Goal: Navigation & Orientation: Find specific page/section

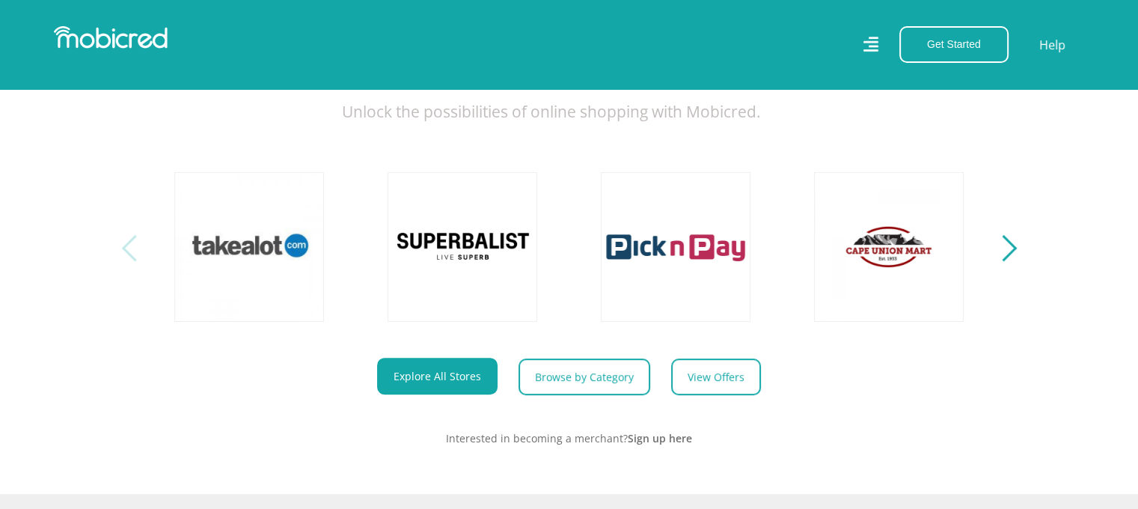
scroll to position [599, 0]
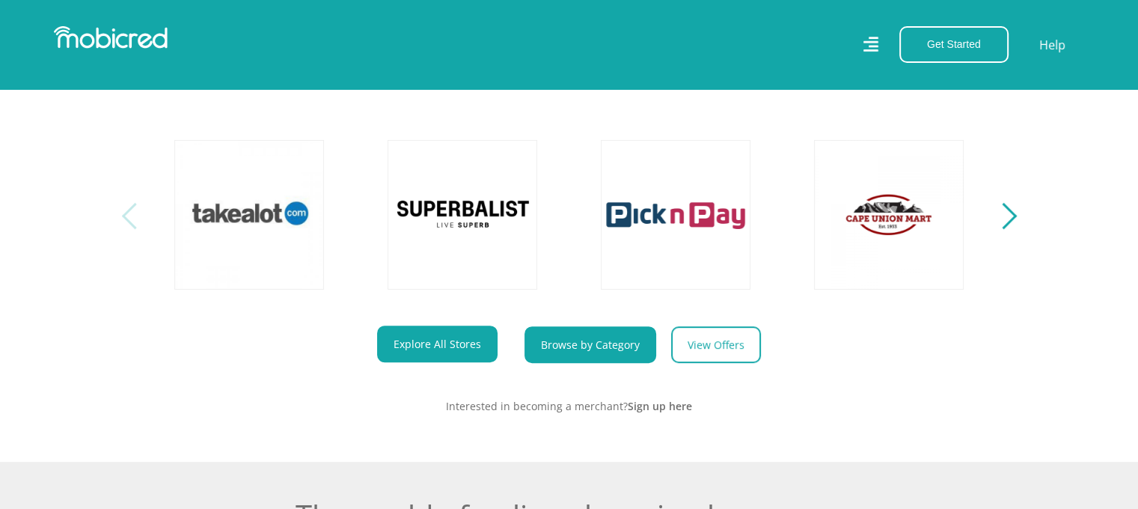
click at [597, 353] on link "Browse by Category" at bounding box center [591, 344] width 132 height 37
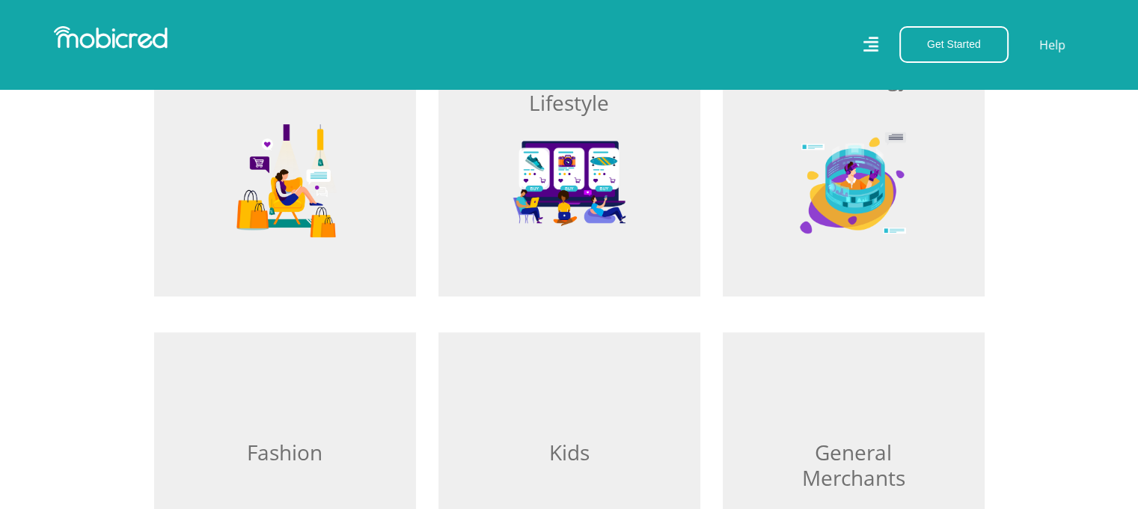
scroll to position [1123, 0]
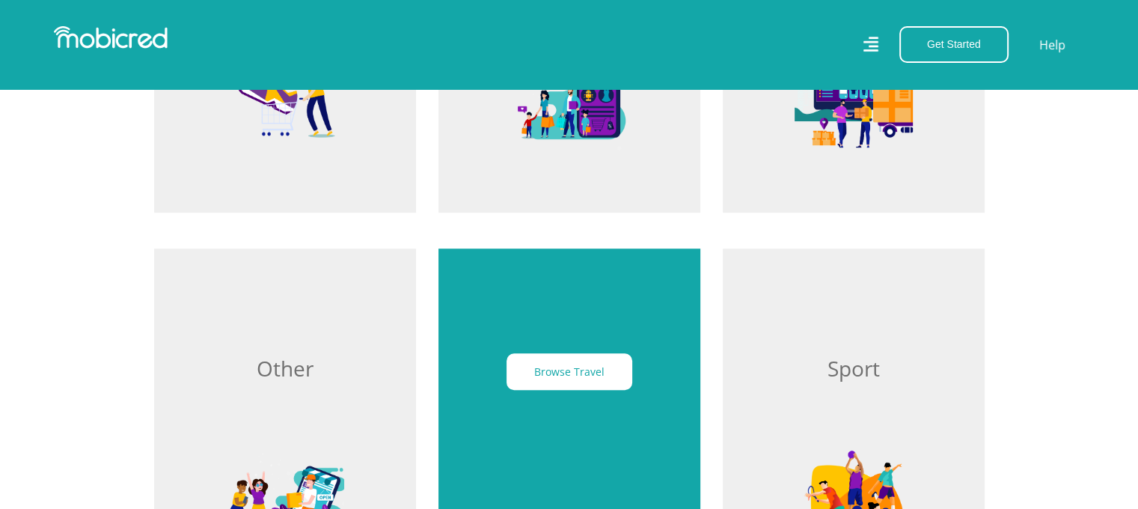
click at [578, 350] on div "Browse Travel" at bounding box center [570, 430] width 262 height 364
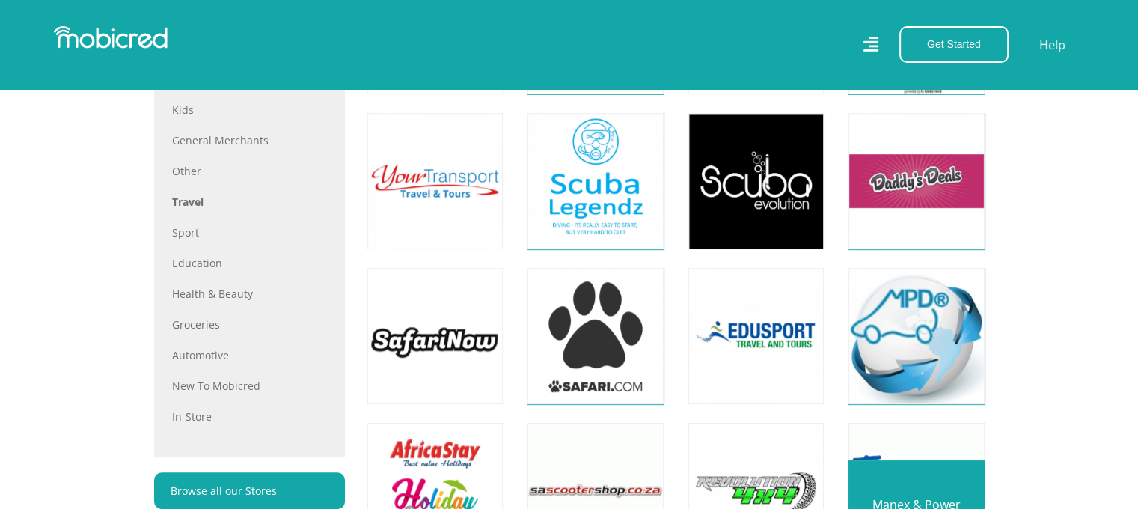
scroll to position [823, 0]
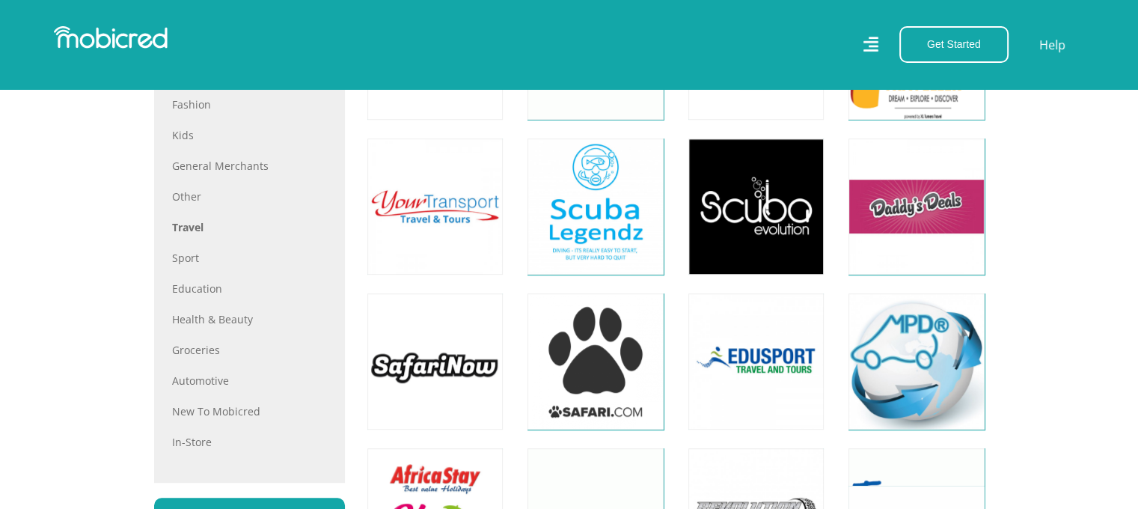
click at [202, 391] on div "All Home Hobbies and Lifestyle Gadgets & Technology Fashion Kids General Mercha…" at bounding box center [249, 212] width 155 height 476
click at [206, 384] on link "Automotive" at bounding box center [249, 381] width 155 height 16
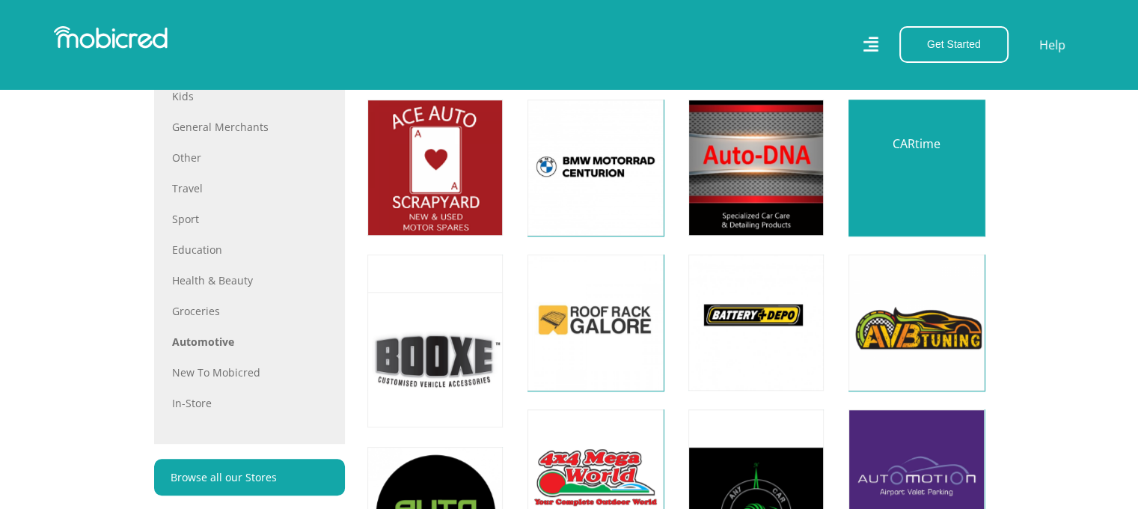
scroll to position [674, 0]
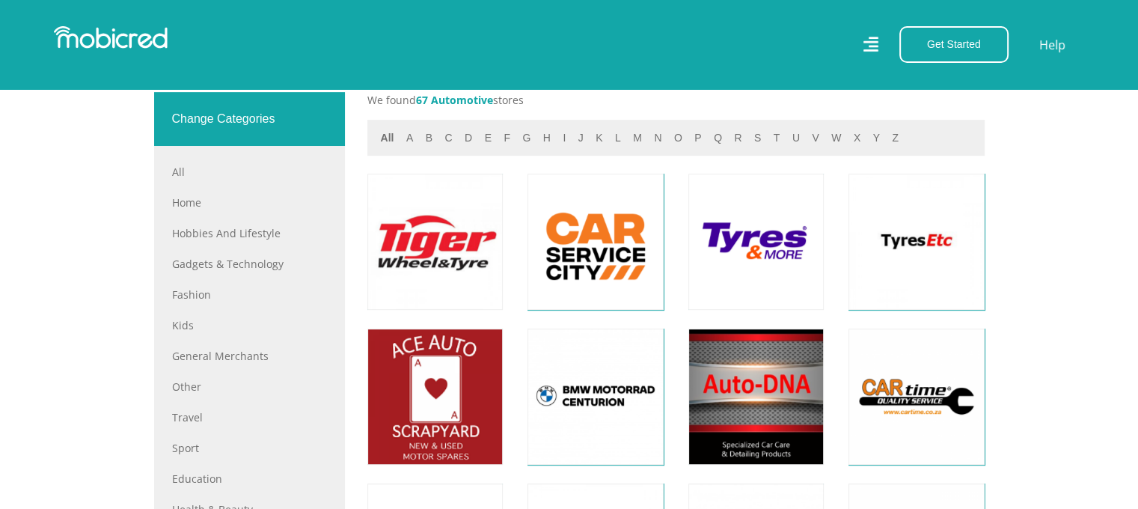
scroll to position [748, 0]
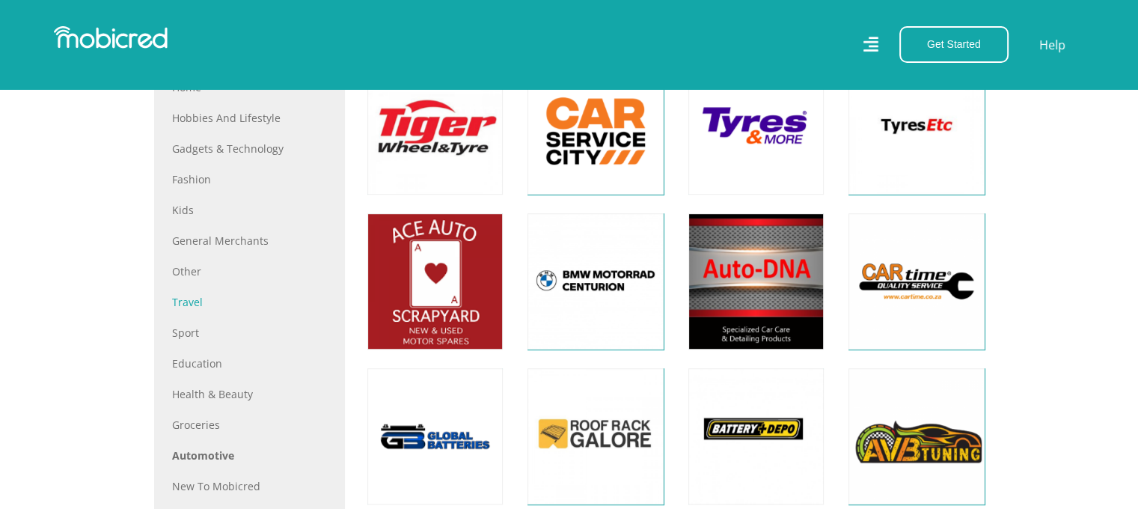
click at [197, 302] on link "Travel" at bounding box center [249, 302] width 155 height 16
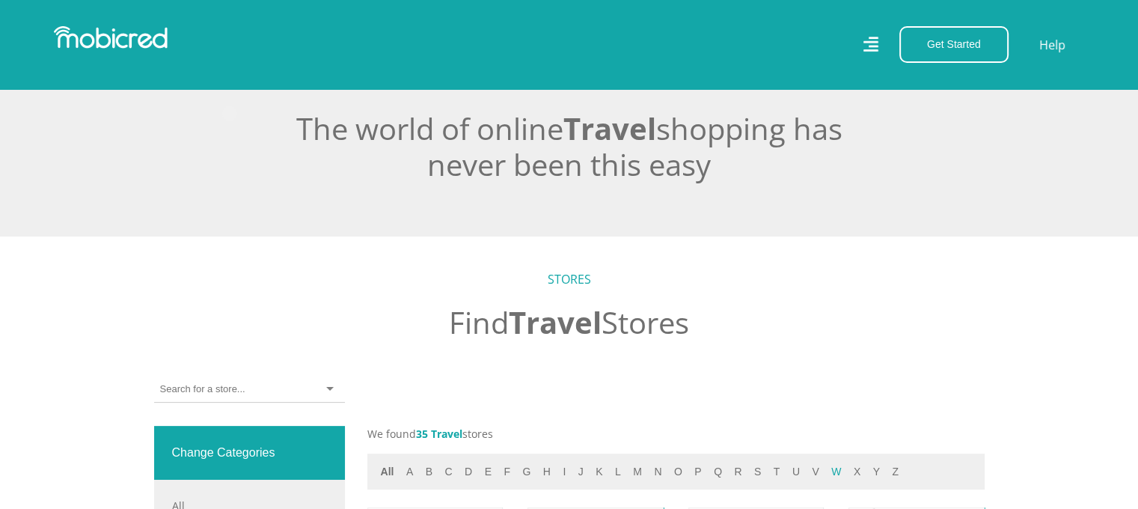
scroll to position [449, 0]
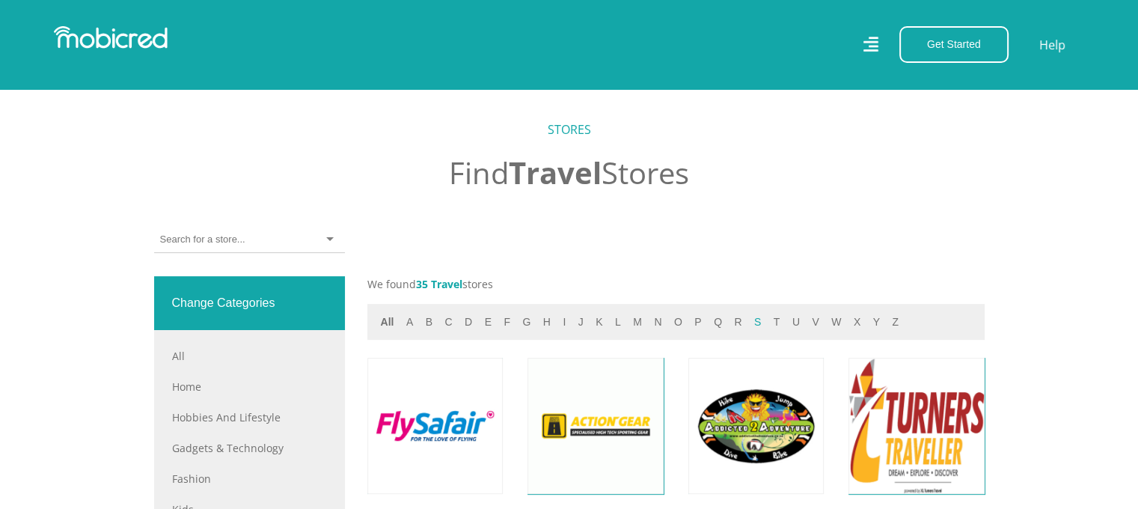
click at [750, 322] on button "s" at bounding box center [758, 322] width 16 height 17
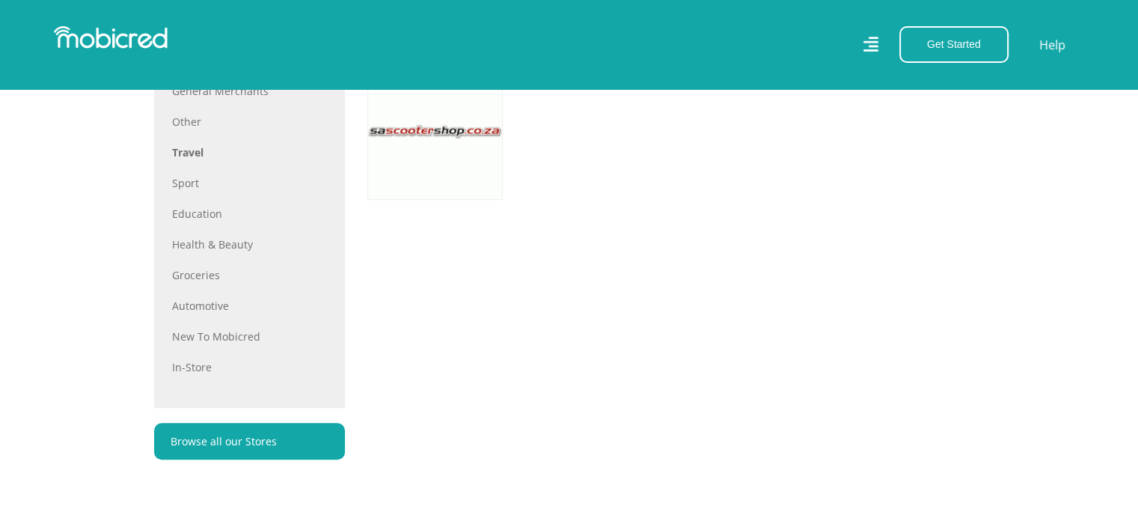
scroll to position [524, 0]
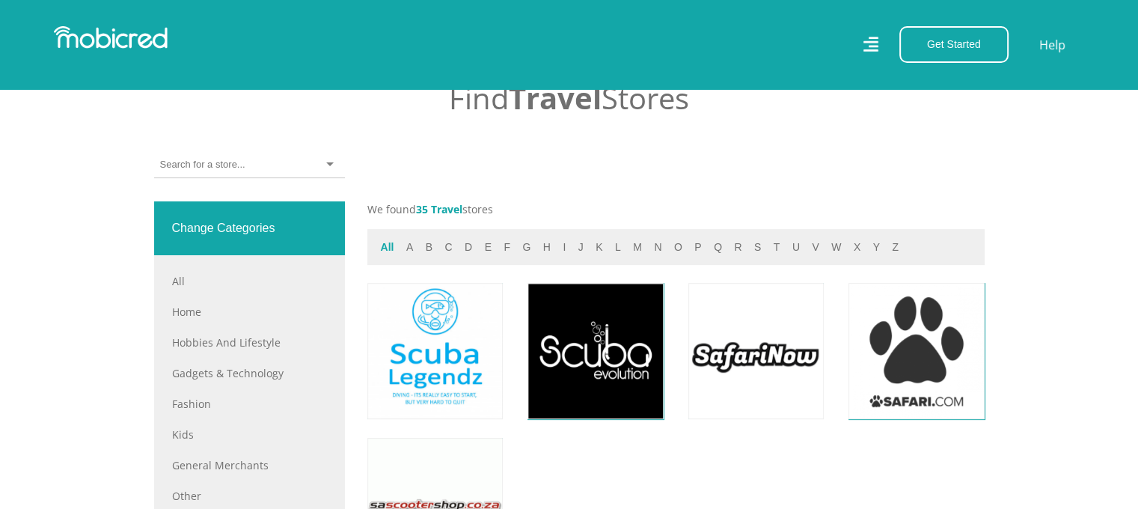
click at [389, 251] on button "All" at bounding box center [387, 247] width 22 height 17
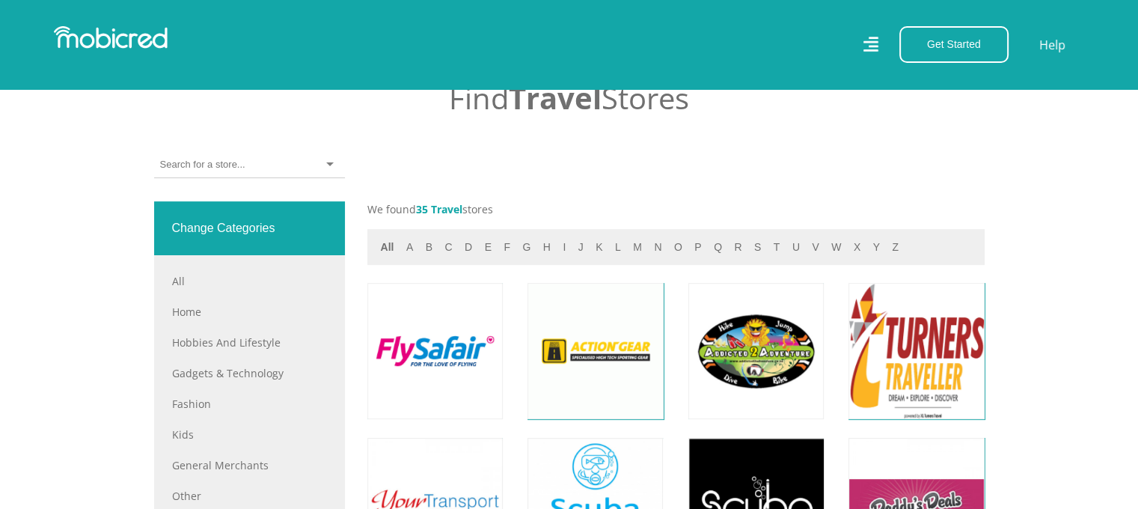
click at [277, 160] on div at bounding box center [249, 165] width 191 height 26
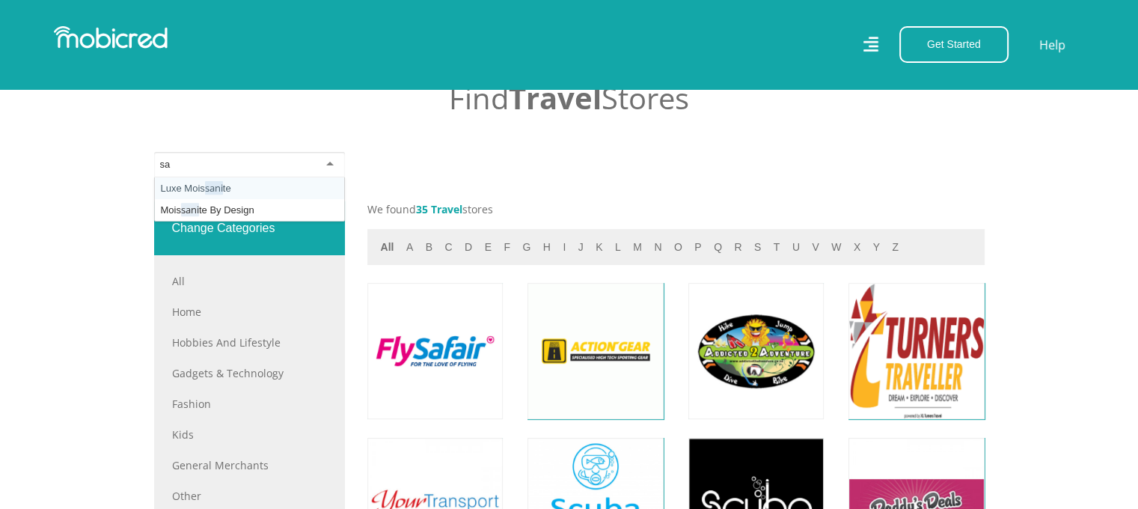
type input "s"
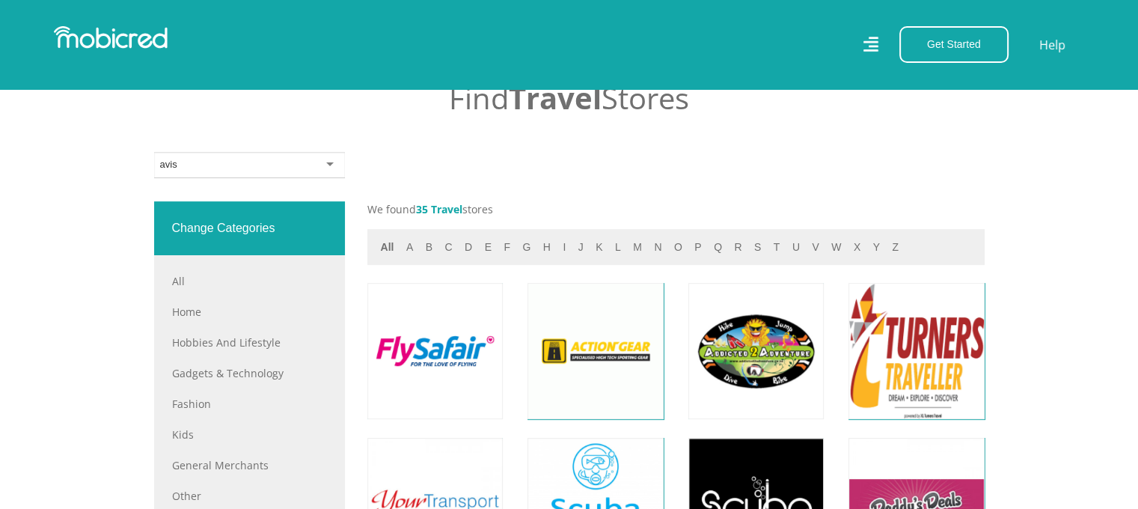
click at [278, 159] on div at bounding box center [249, 165] width 191 height 26
click at [326, 165] on div at bounding box center [249, 165] width 191 height 26
drag, startPoint x: 226, startPoint y: 174, endPoint x: 175, endPoint y: 165, distance: 51.7
click at [215, 176] on div at bounding box center [249, 165] width 191 height 26
drag, startPoint x: 174, startPoint y: 165, endPoint x: 91, endPoint y: 180, distance: 83.7
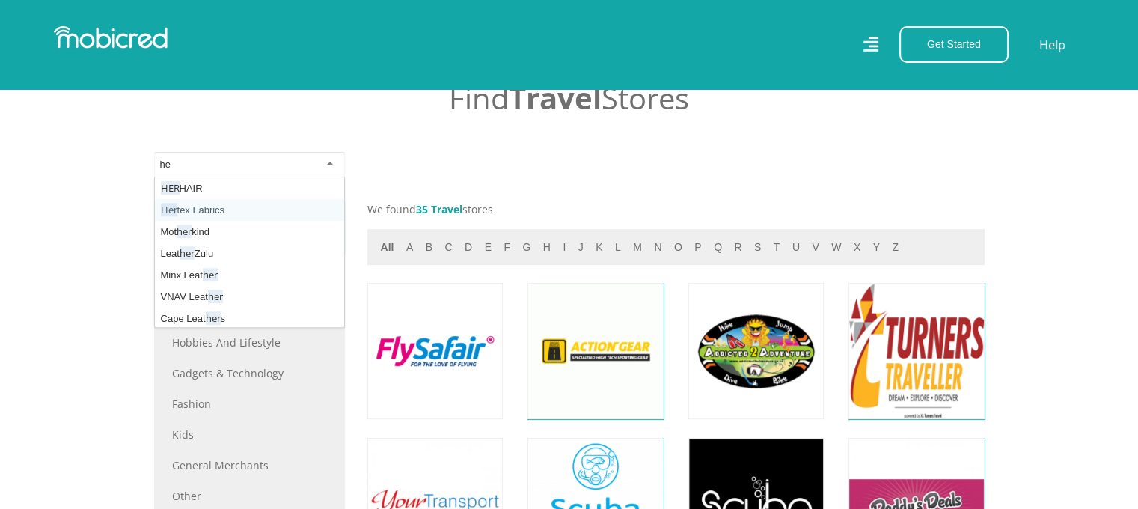
type input "h"
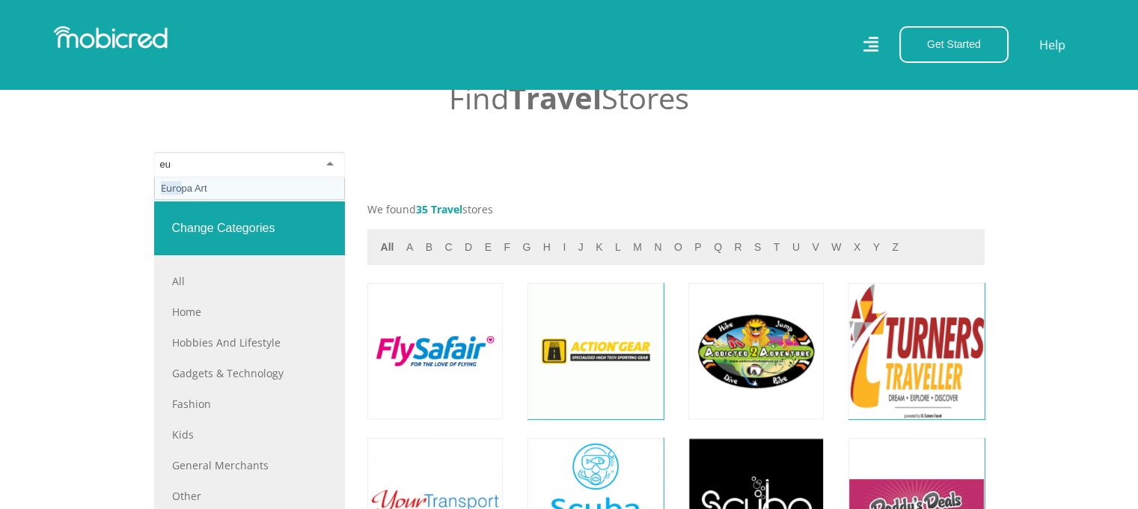
type input "e"
type input "s"
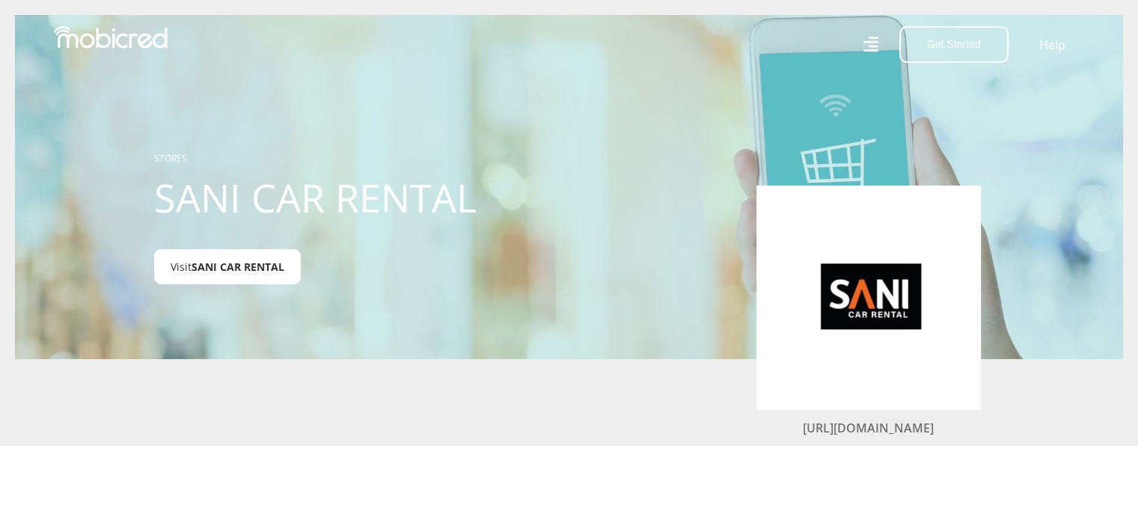
click at [213, 269] on span "SANI CAR RENTAL" at bounding box center [238, 267] width 93 height 14
